Goal: Navigation & Orientation: Find specific page/section

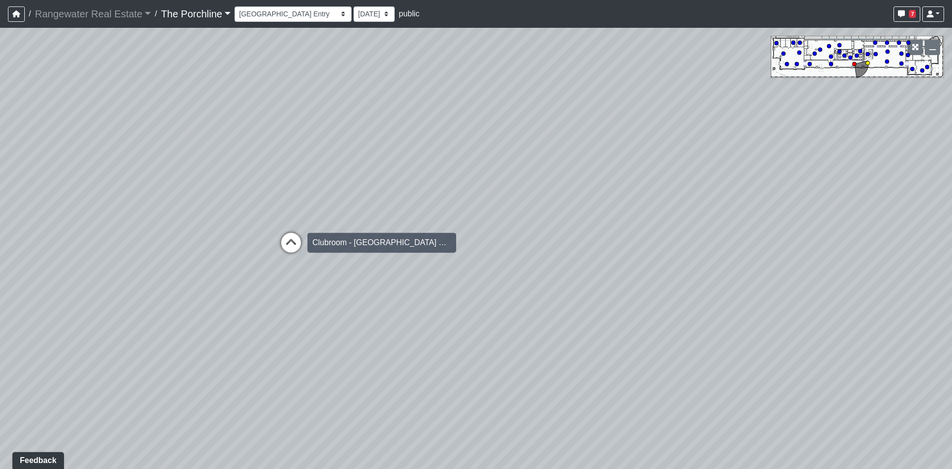
click at [291, 243] on icon at bounding box center [291, 248] width 30 height 30
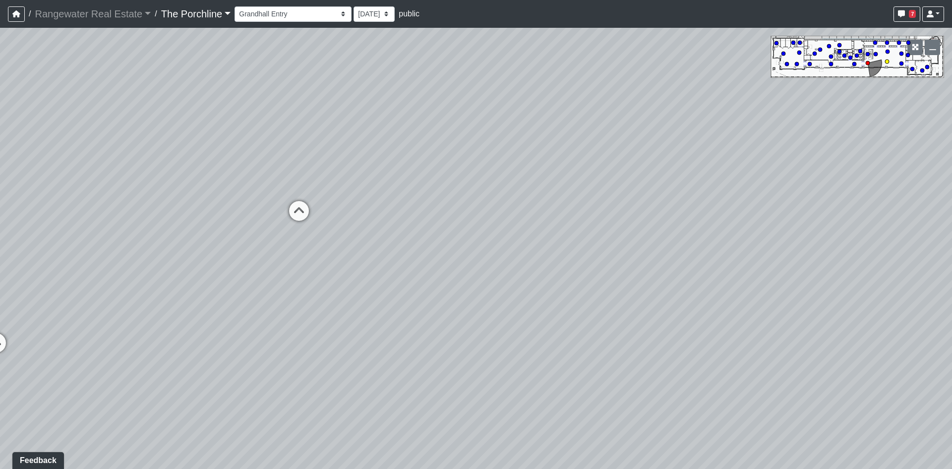
click at [295, 222] on icon at bounding box center [299, 216] width 30 height 30
click at [331, 217] on div "Loading... Restrooms Hallway Loading... Clubroom - [GEOGRAPHIC_DATA] Entry Load…" at bounding box center [476, 248] width 952 height 441
drag, startPoint x: 369, startPoint y: 220, endPoint x: 356, endPoint y: 219, distance: 12.4
click at [369, 221] on div "Entry" at bounding box center [380, 217] width 28 height 20
select select "a4weSHcD4zXeBUSAxmZBk8"
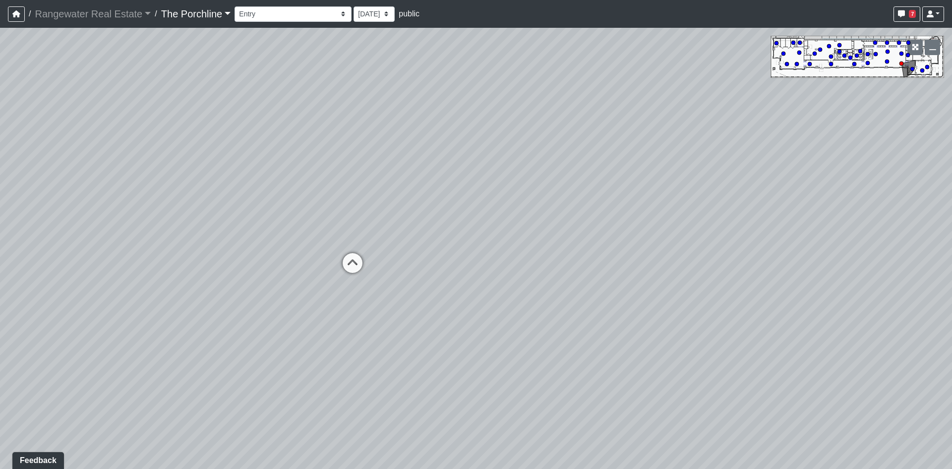
drag, startPoint x: 565, startPoint y: 252, endPoint x: 0, endPoint y: 87, distance: 588.7
click at [157, 140] on div "Loading... Restrooms Hallway Loading... Clubroom - [GEOGRAPHIC_DATA] Entry Load…" at bounding box center [476, 248] width 952 height 441
drag, startPoint x: 501, startPoint y: 158, endPoint x: 393, endPoint y: 277, distance: 160.8
click at [432, 348] on div "Loading... Restrooms Hallway Loading... Clubroom - [GEOGRAPHIC_DATA] Entry Load…" at bounding box center [476, 248] width 952 height 441
drag, startPoint x: 419, startPoint y: 215, endPoint x: 429, endPoint y: 252, distance: 38.4
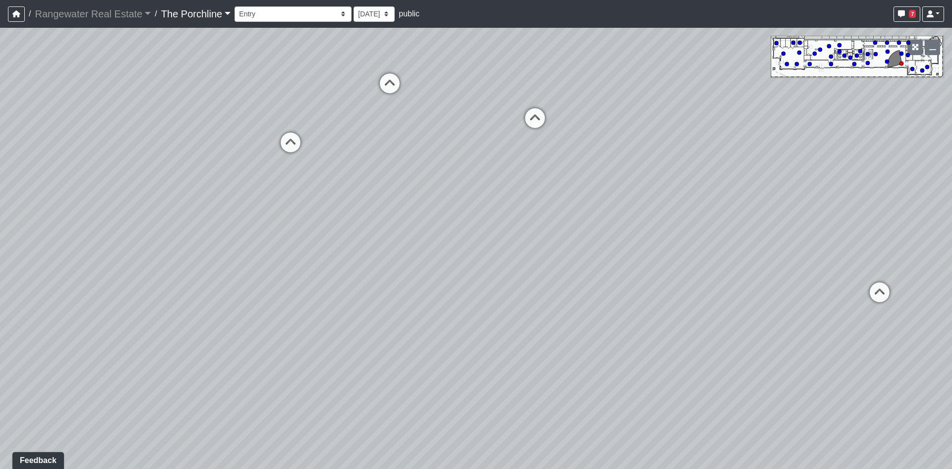
click at [439, 264] on div "Loading... Restrooms Hallway Loading... Clubroom - [GEOGRAPHIC_DATA] Entry Load…" at bounding box center [476, 248] width 952 height 441
drag, startPoint x: 342, startPoint y: 162, endPoint x: 412, endPoint y: 292, distance: 147.4
click at [412, 292] on div "Loading... Restrooms Hallway Loading... Clubroom - [GEOGRAPHIC_DATA] Entry Load…" at bounding box center [476, 248] width 952 height 441
click at [910, 12] on span "7" at bounding box center [912, 14] width 7 height 8
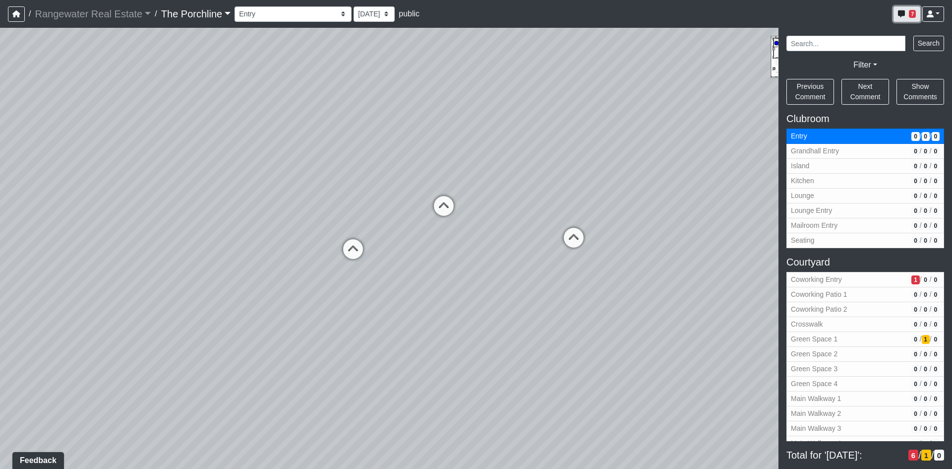
click at [910, 13] on span "7" at bounding box center [912, 14] width 7 height 8
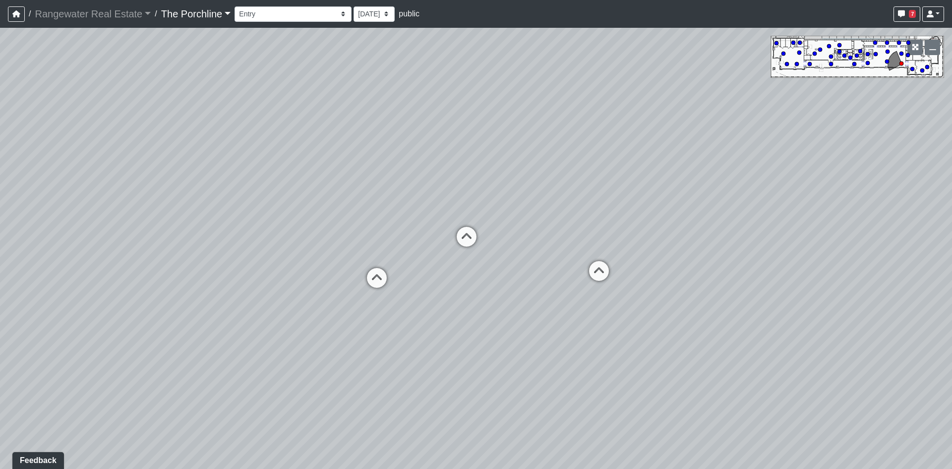
drag, startPoint x: 528, startPoint y: 166, endPoint x: 564, endPoint y: 203, distance: 51.6
click at [564, 203] on div "Loading... Restrooms Hallway Loading... Clubroom - [GEOGRAPHIC_DATA] Entry Load…" at bounding box center [476, 248] width 952 height 441
